Goal: Information Seeking & Learning: Find specific fact

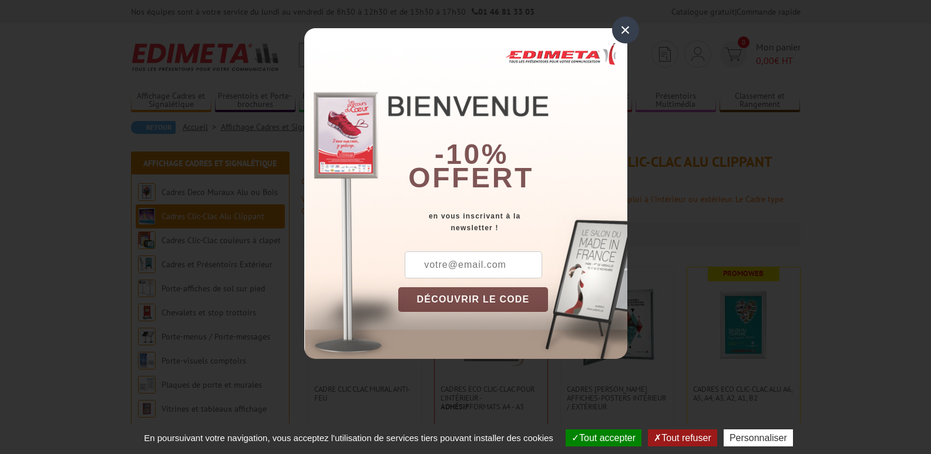
click at [622, 29] on div "×" at bounding box center [625, 29] width 27 height 27
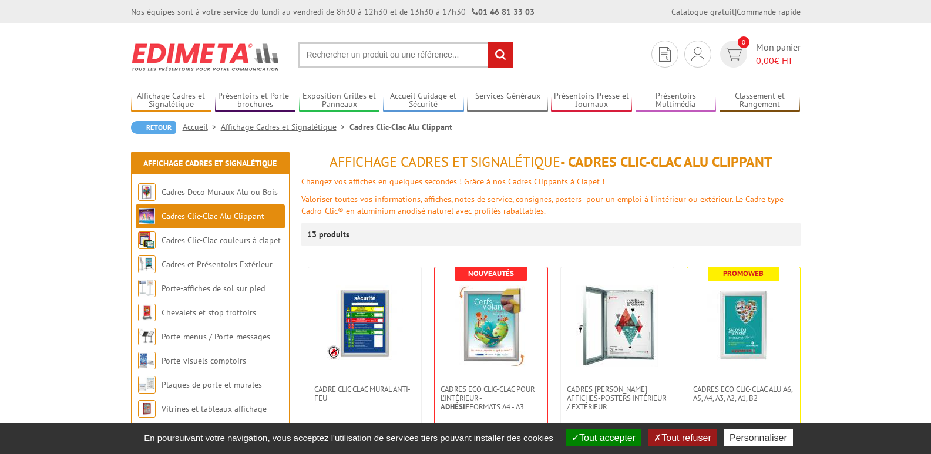
click at [311, 52] on input "text" at bounding box center [405, 54] width 215 height 25
type input "cadre bois 25x90 cm"
click at [487, 42] on input "rechercher" at bounding box center [499, 54] width 25 height 25
